Goal: Navigation & Orientation: Find specific page/section

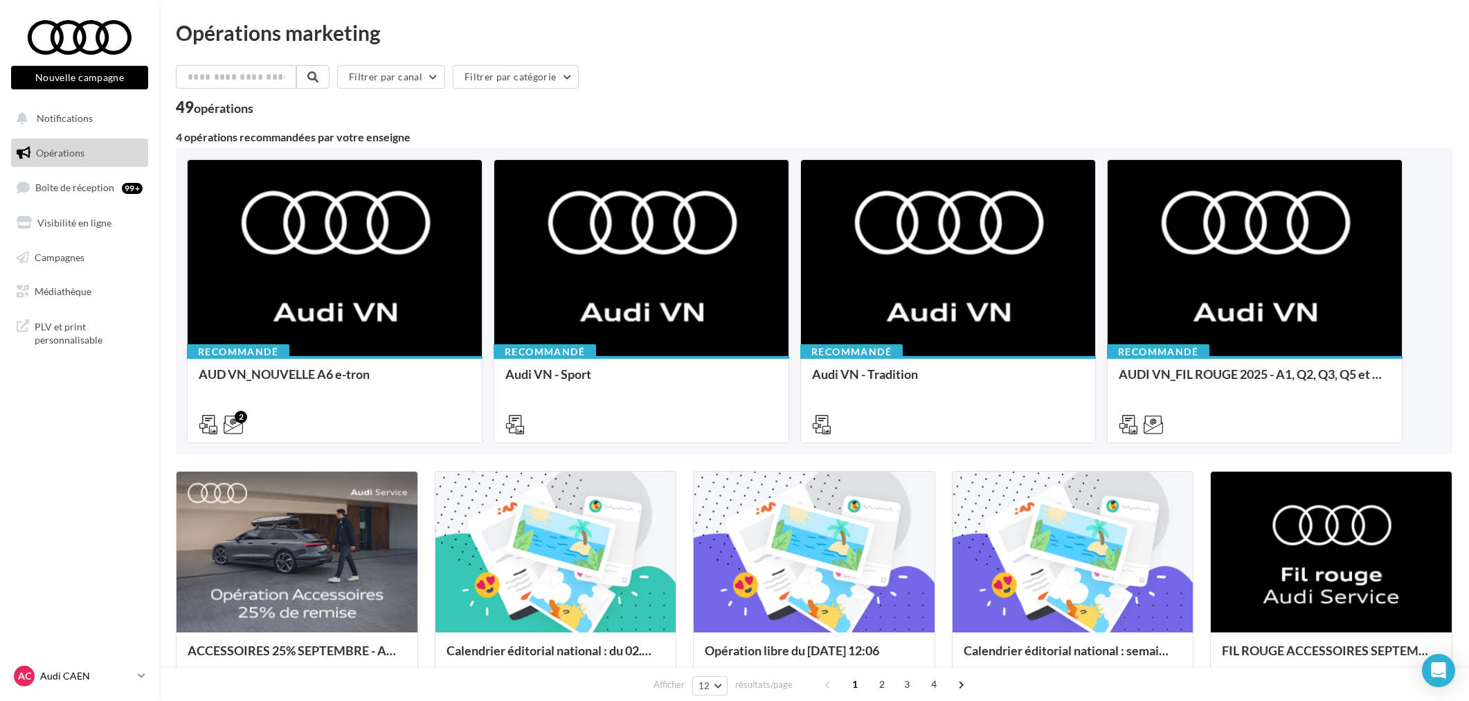
scroll to position [77, 0]
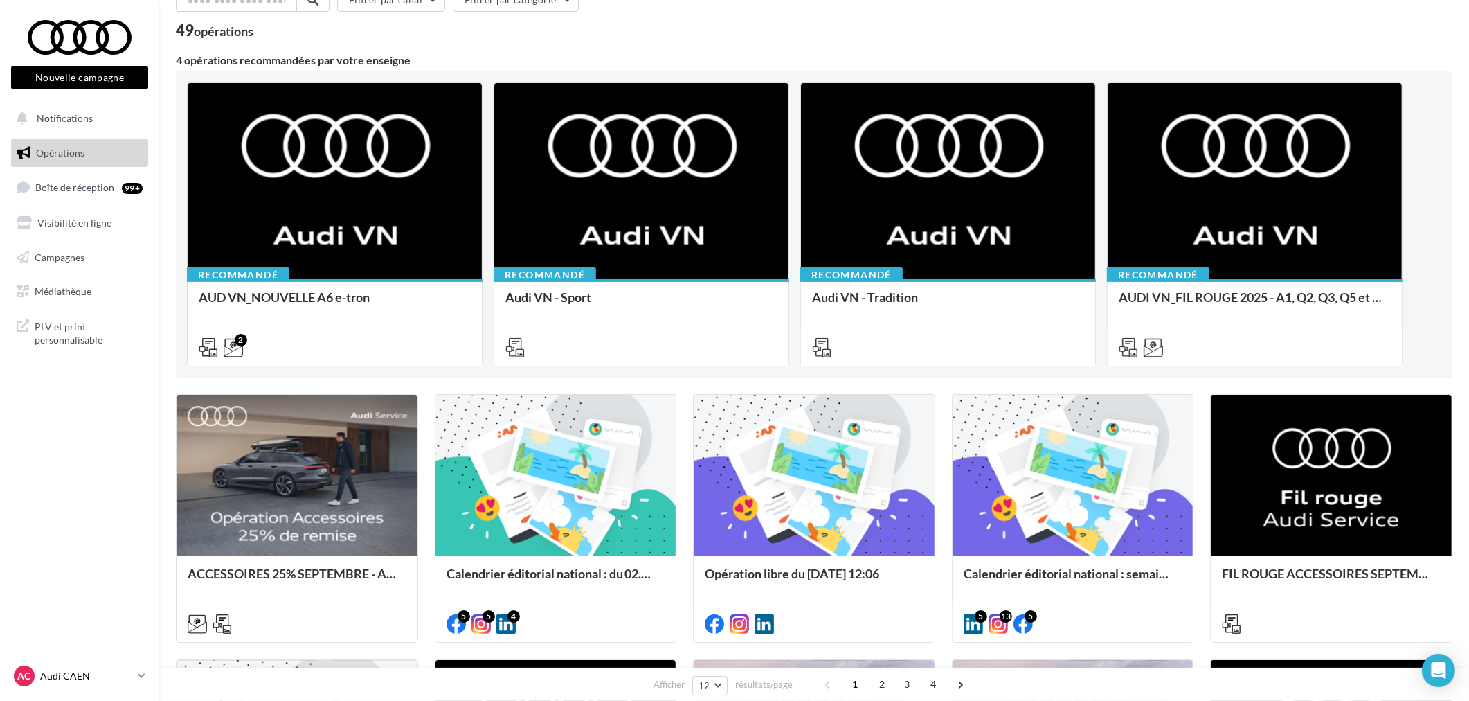
click at [84, 673] on p "Audi CAEN" at bounding box center [86, 676] width 92 height 14
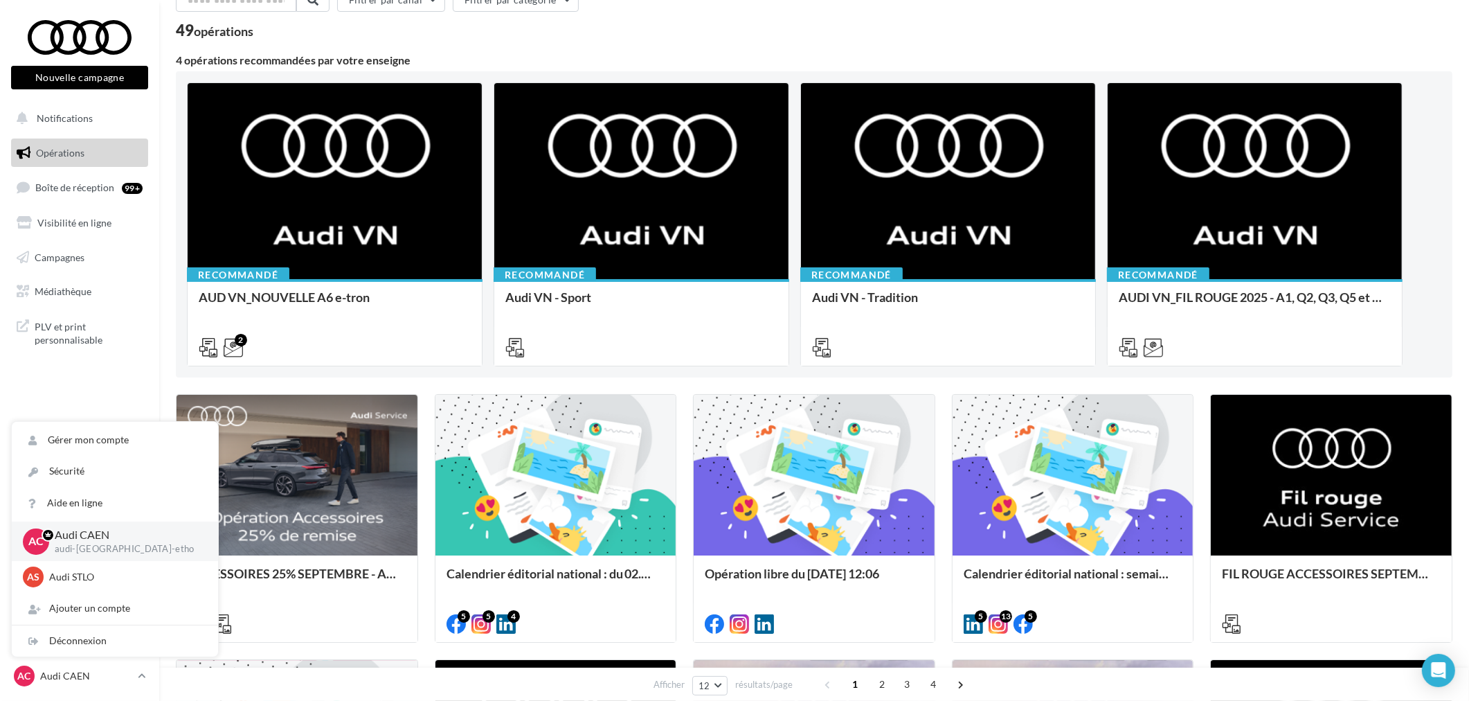
click at [102, 170] on ul "Opérations Boîte de réception 99+ Visibilité en ligne Campagnes Médiathèque" at bounding box center [80, 222] width 148 height 179
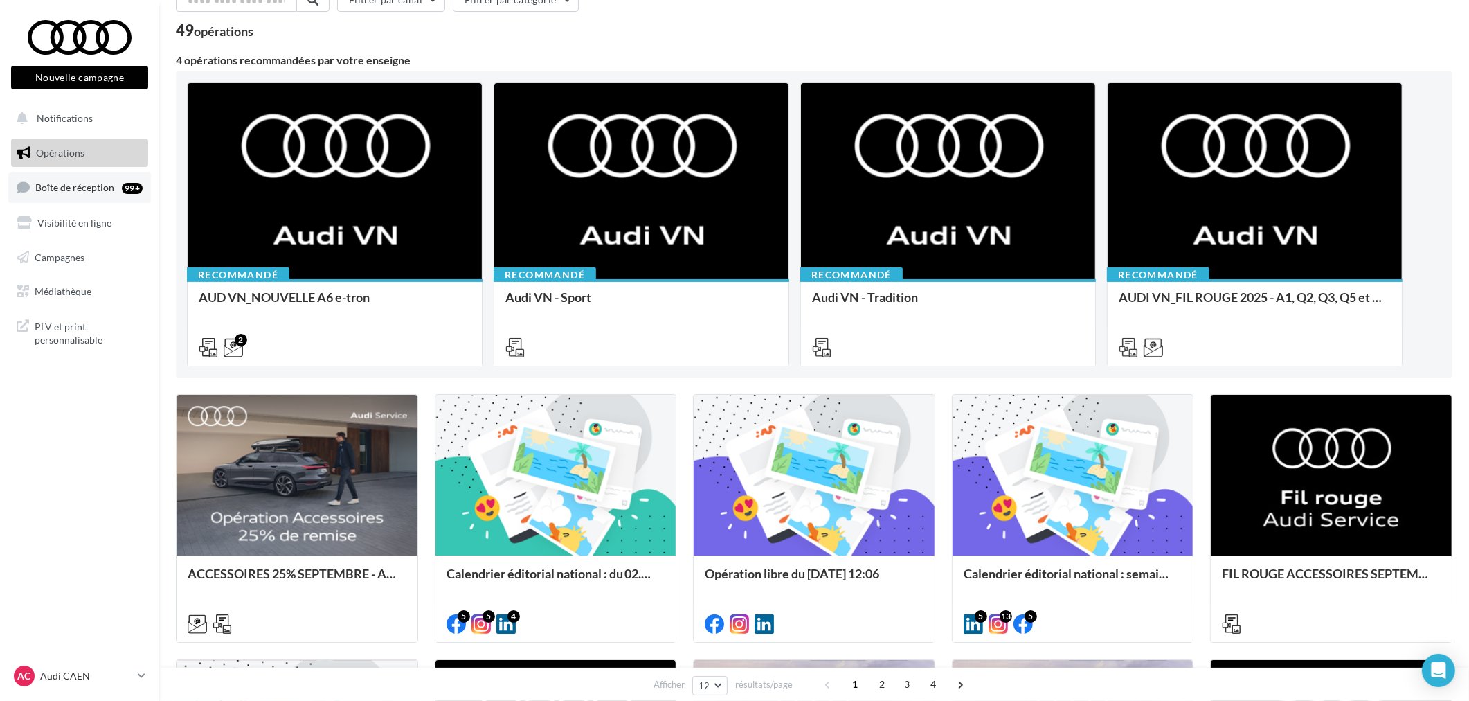
click at [102, 185] on span "Boîte de réception" at bounding box center [74, 187] width 79 height 12
click at [101, 188] on span "Boîte de réception" at bounding box center [74, 187] width 79 height 12
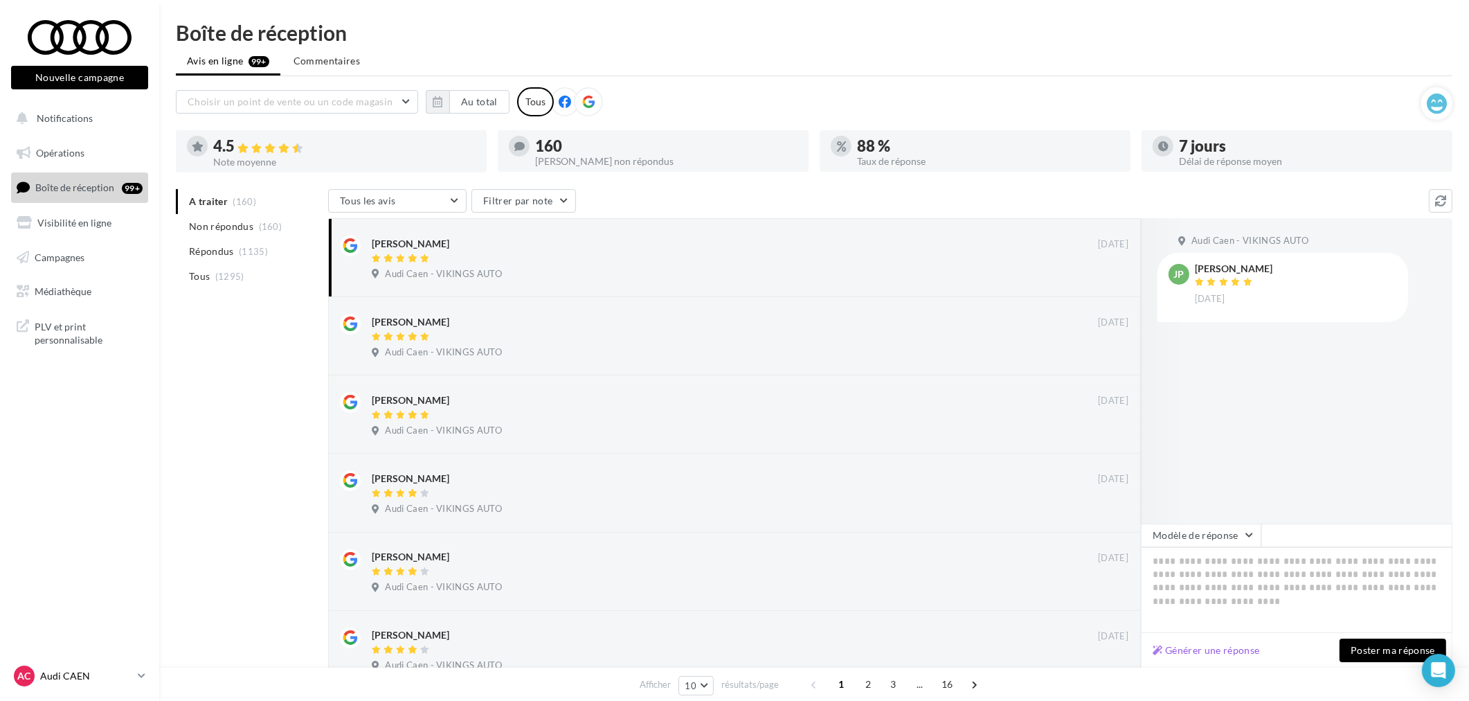
click at [84, 686] on link "AC Audi CAEN audi-[GEOGRAPHIC_DATA]-etho" at bounding box center [79, 676] width 137 height 26
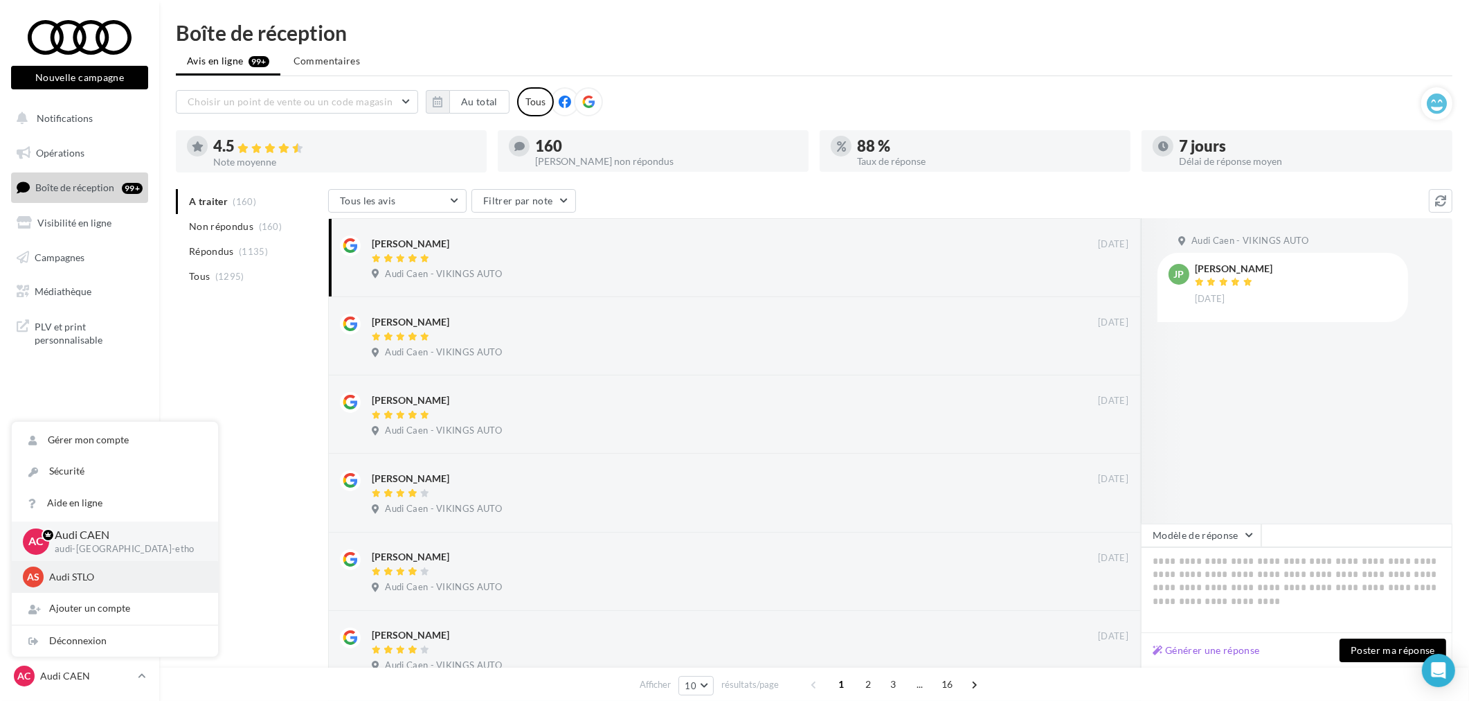
click at [81, 573] on p "Audi STLO" at bounding box center [125, 577] width 152 height 14
